Goal: Task Accomplishment & Management: Complete application form

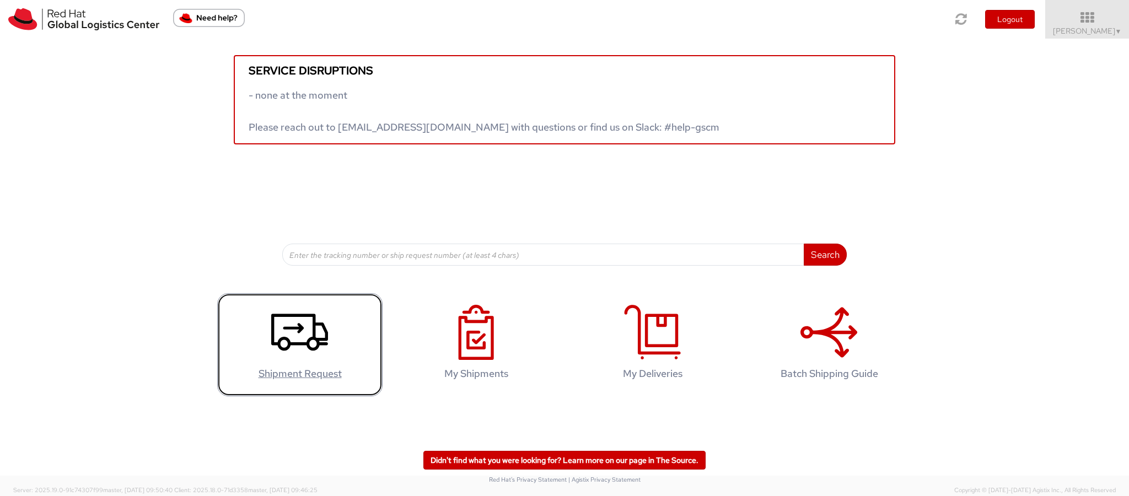
click at [298, 336] on icon at bounding box center [299, 332] width 57 height 55
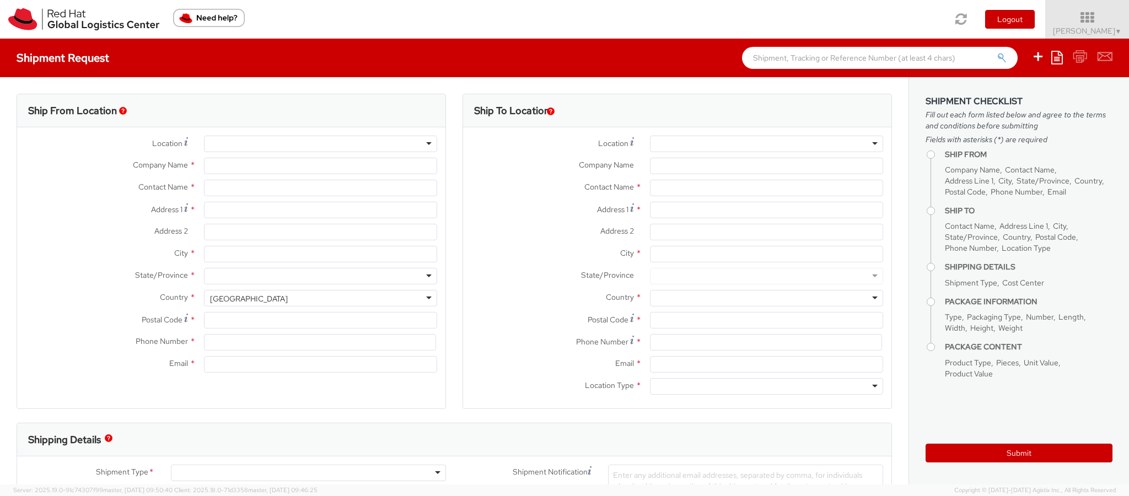
select select
type input "Red Hat India Private Limited"
type input "[PERSON_NAME]"
type input "A-201, Supreme Business Park"
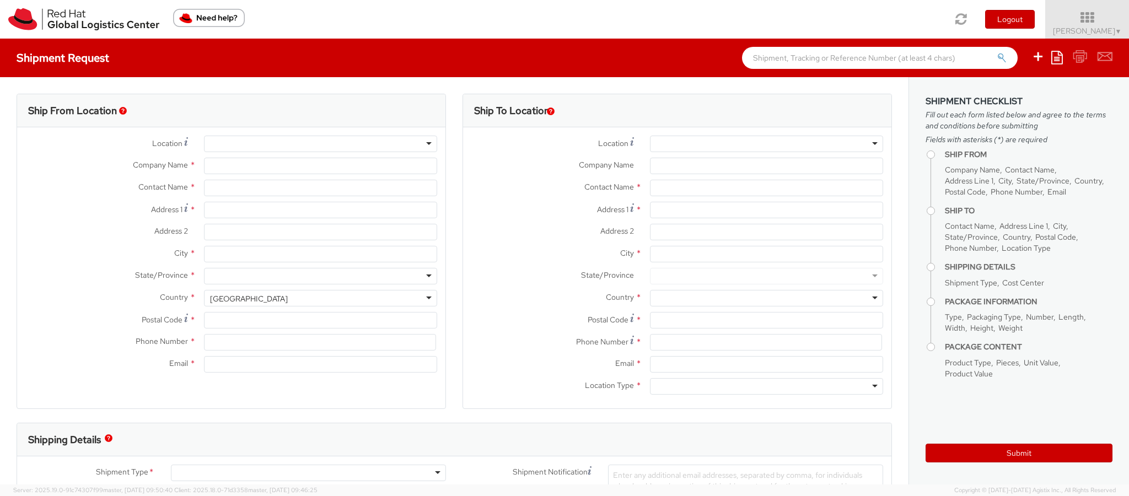
type input "Hiranandani Gardens"
type input "MUMBAI"
type input "400076"
type input "912261147559"
type input "dbhatia@redhat.com"
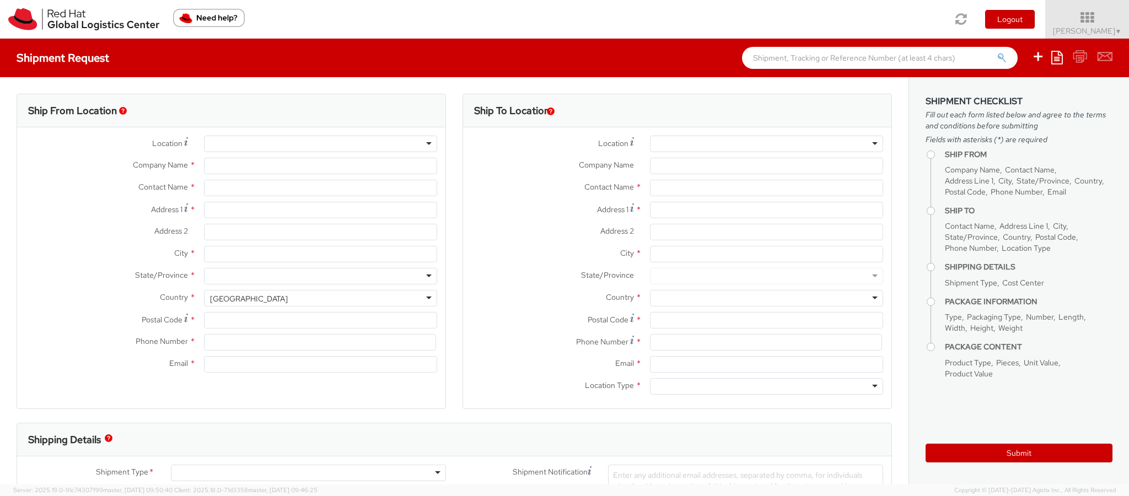
select select "CM"
select select "KGS"
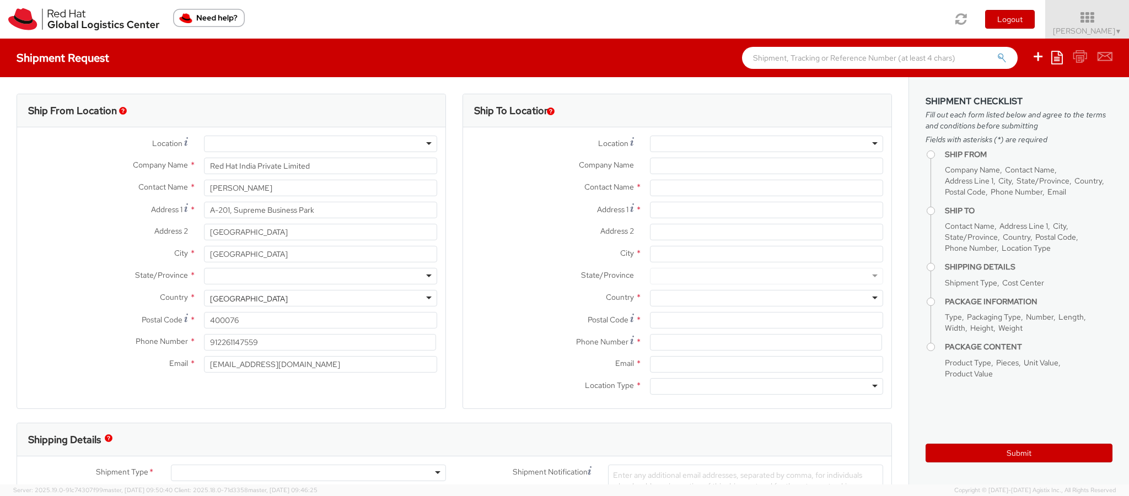
select select "967"
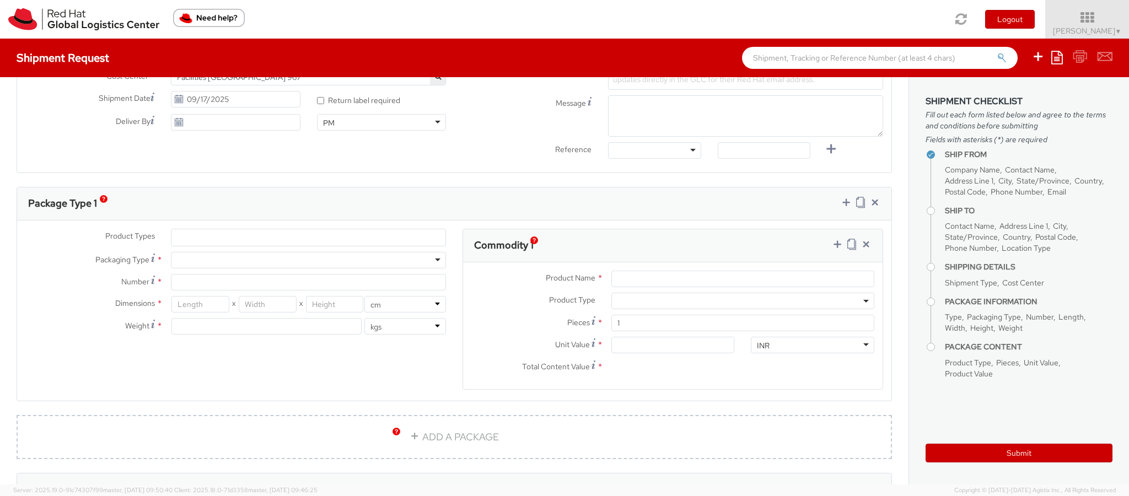
scroll to position [431, 0]
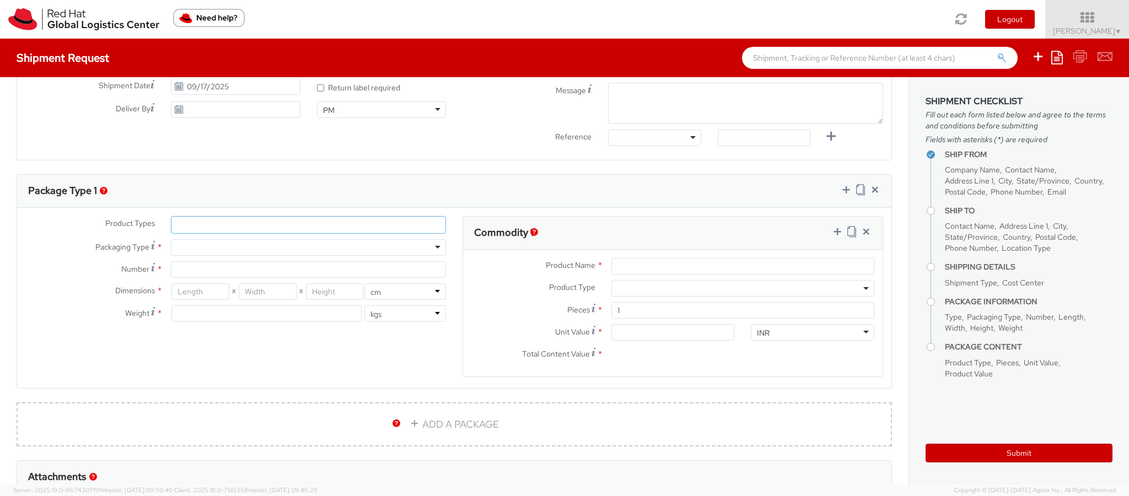
click at [333, 226] on ul at bounding box center [308, 225] width 274 height 17
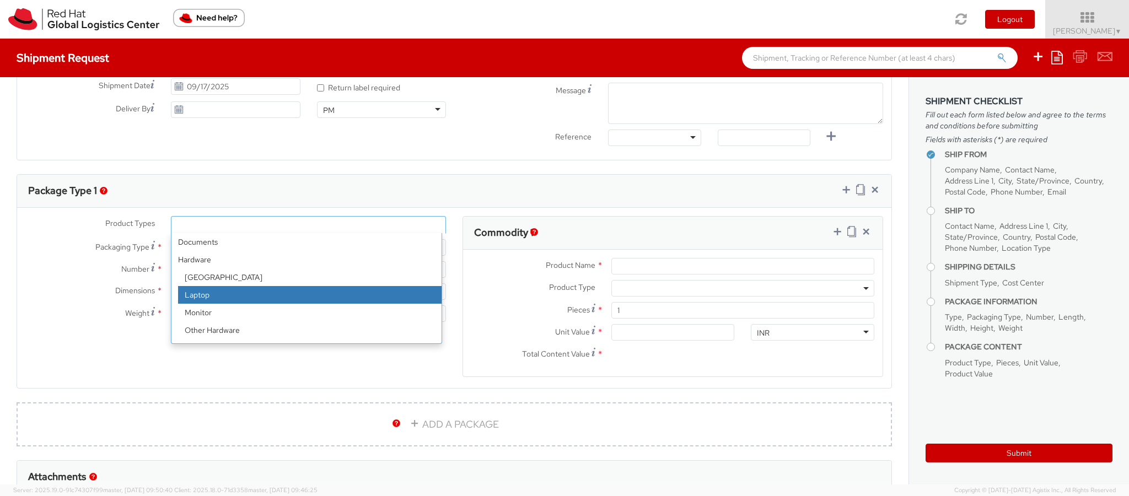
select select "LAPTOP"
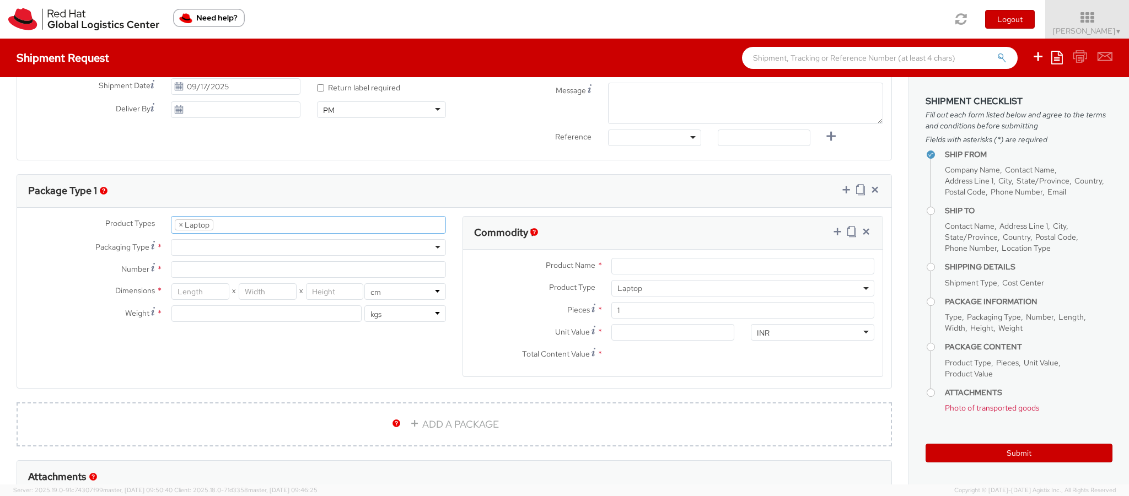
scroll to position [31, 0]
